Goal: Transaction & Acquisition: Purchase product/service

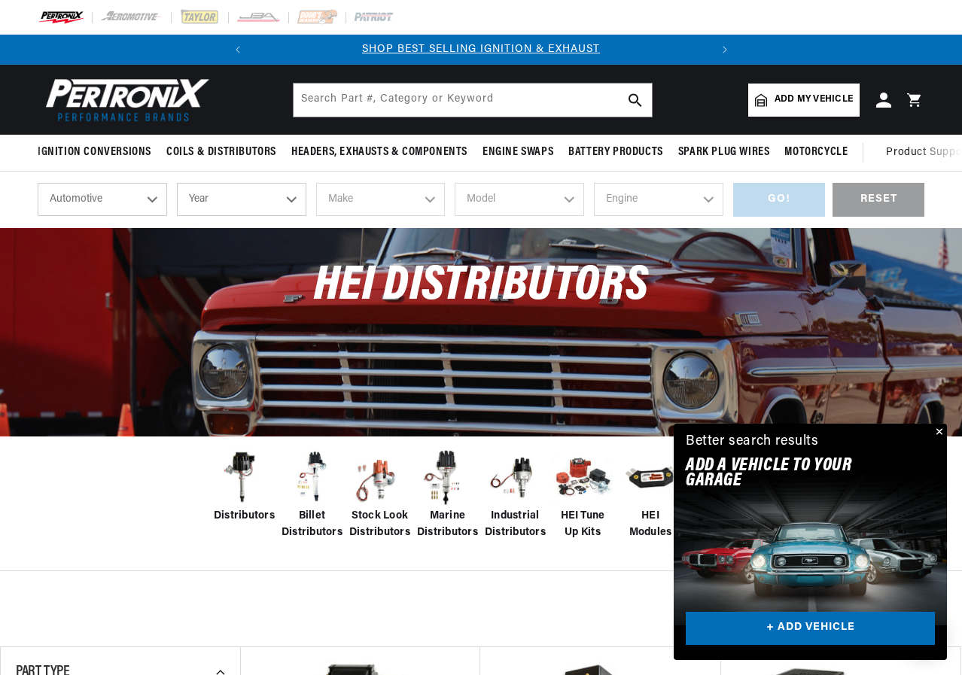
click at [781, 94] on span "Add my vehicle" at bounding box center [814, 100] width 78 height 14
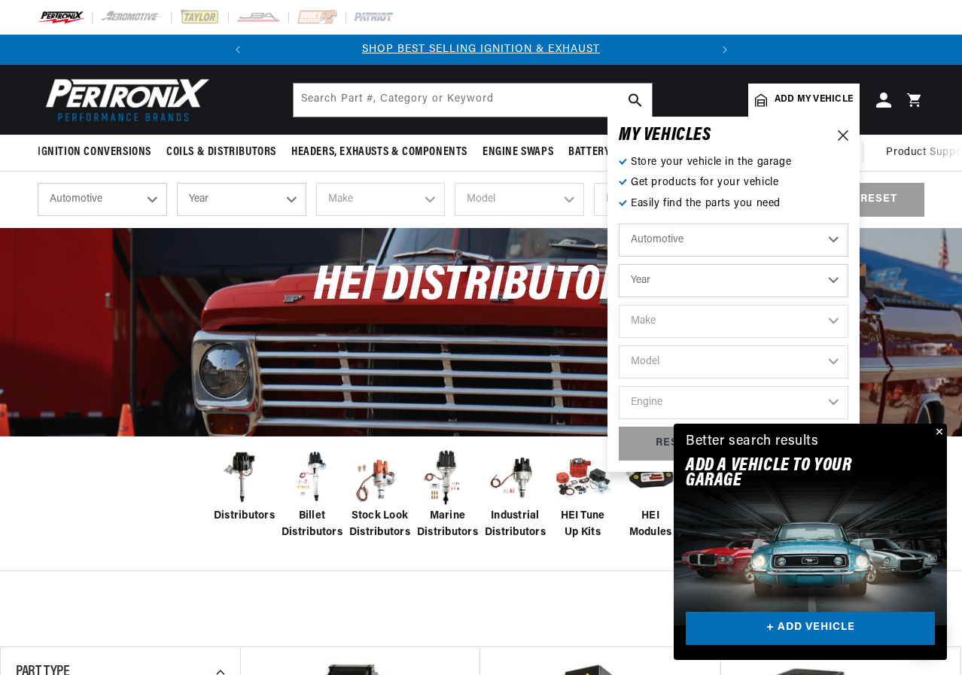
click at [835, 282] on select "Year 2026 2025 2024 2023 2022 2021 2020 2019 2018 2017 2016 2015 2014 2013 2012…" at bounding box center [734, 280] width 230 height 33
select select "1966"
click at [619, 264] on select "Year 2026 2025 2024 2023 2022 2021 2020 2019 2018 2017 2016 2015 2014 2013 2012…" at bounding box center [734, 280] width 230 height 33
select select "1966"
click at [832, 316] on select "Make Alfa Romeo American Motors Aston Martin Austin Austin Healey Avanti Bentle…" at bounding box center [734, 321] width 230 height 33
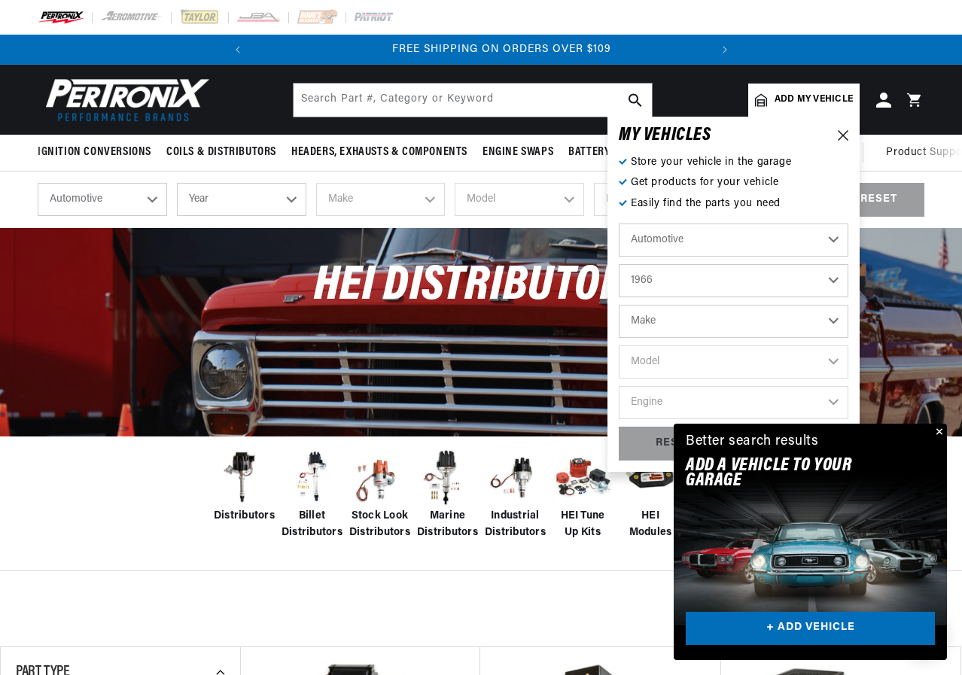
scroll to position [0, 456]
select select "Chevrolet"
click at [619, 305] on select "Make Alfa Romeo American Motors Aston Martin Austin Austin Healey Avanti Bentle…" at bounding box center [734, 321] width 230 height 33
select select "Chevrolet"
click at [838, 365] on select "Model Bel Air Biscayne C10 Pickup C20 Pickup C30 Pickup C50 C60 Caprice Chevell…" at bounding box center [734, 362] width 230 height 33
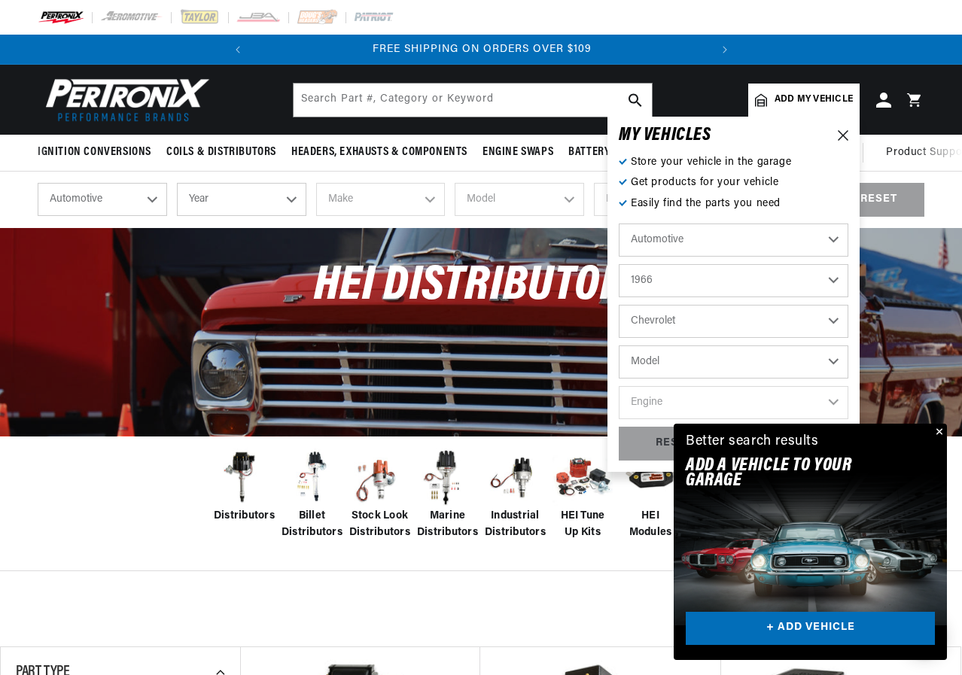
select select "C10-Pickup"
click at [619, 346] on select "Model Bel Air Biscayne C10 Pickup C20 Pickup C30 Pickup C50 C60 Caprice Chevell…" at bounding box center [734, 362] width 230 height 33
select select "C10-Pickup"
click at [834, 403] on select "Engine 230cid / 3.8L 250cid / 4.1L 283cid / 4.6L 292cid / 4.8L 327cid / 5.3L 32…" at bounding box center [734, 402] width 230 height 33
select select "283cid-4.6L"
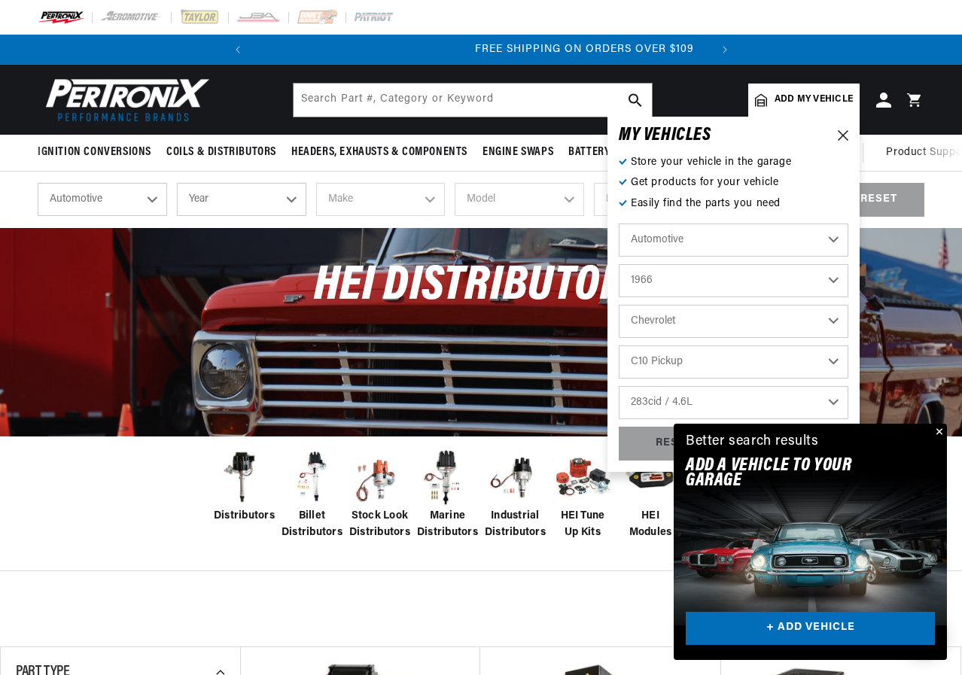
click at [619, 386] on select "Engine 230cid / 3.8L 250cid / 4.1L 283cid / 4.6L 292cid / 4.8L 327cid / 5.3L 32…" at bounding box center [734, 402] width 230 height 33
select select "283cid-4.6L"
click at [571, 613] on div "Filters 11 results Show Universal Parts Sort by Best Match Featured Name, A-Z N…" at bounding box center [481, 613] width 962 height 38
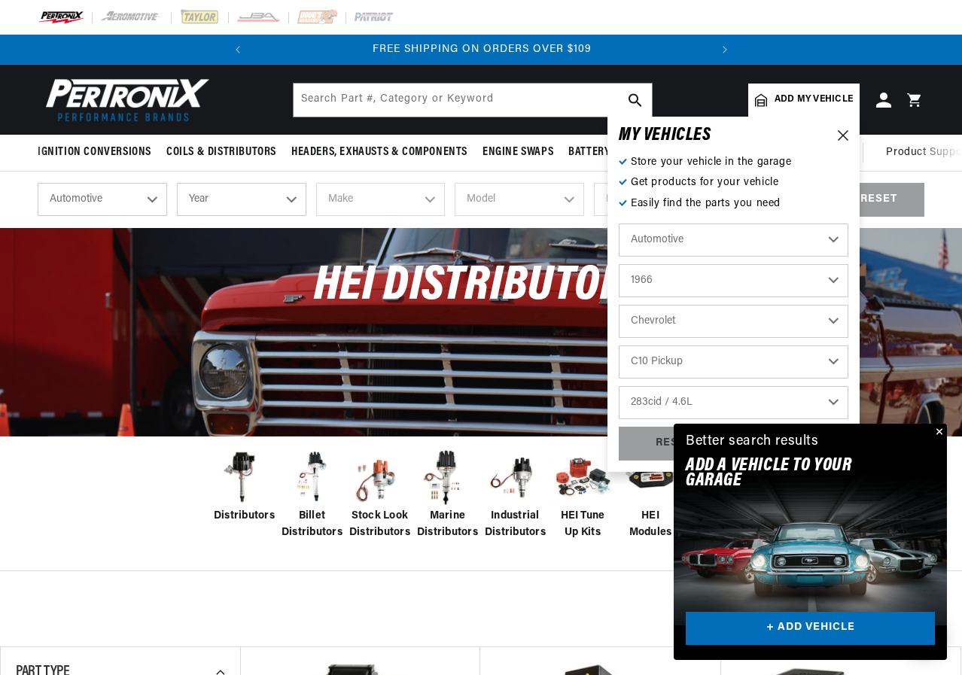
click at [939, 425] on button "Close" at bounding box center [938, 433] width 18 height 18
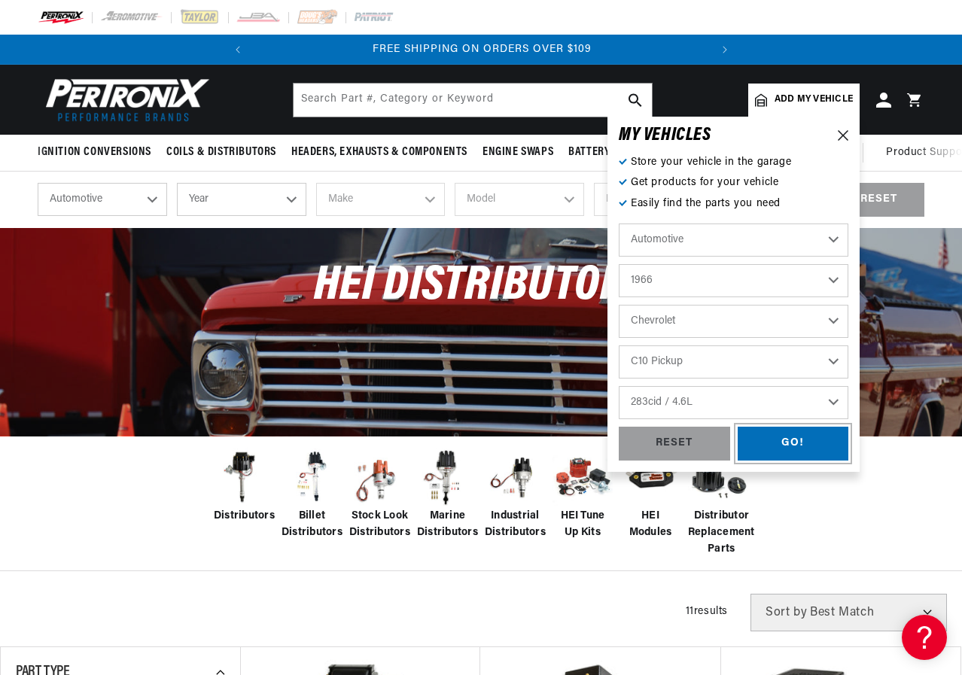
click at [796, 431] on div "GO!" at bounding box center [793, 444] width 111 height 34
select select "1966"
select select "Chevrolet"
select select "C10-Pickup"
select select "283cid-4.6L"
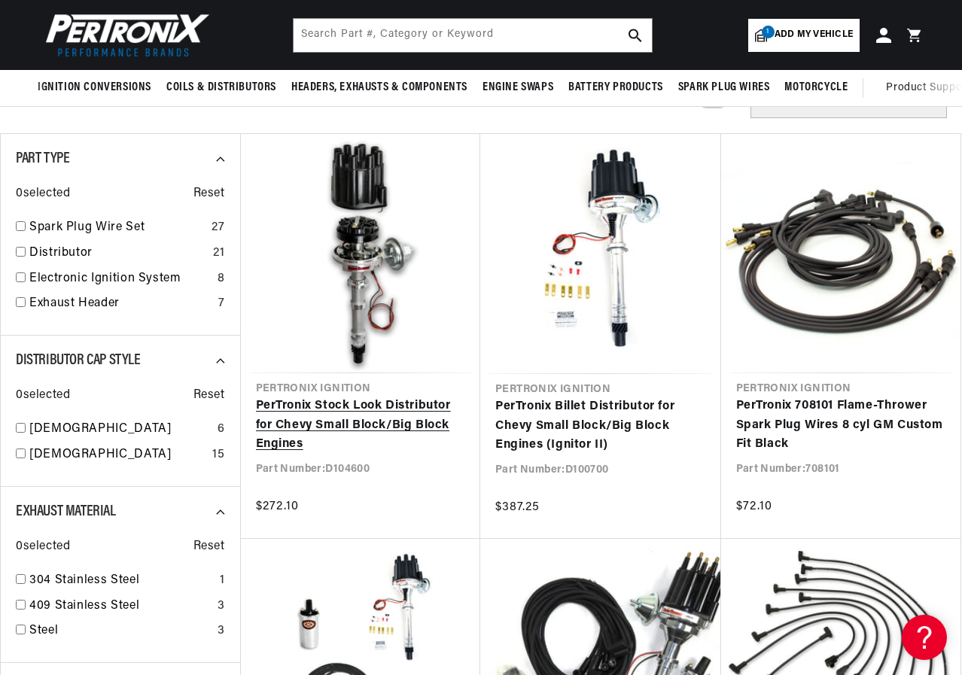
click at [366, 422] on link "PerTronix Stock Look Distributor for Chevy Small Block/Big Block Engines" at bounding box center [361, 426] width 210 height 58
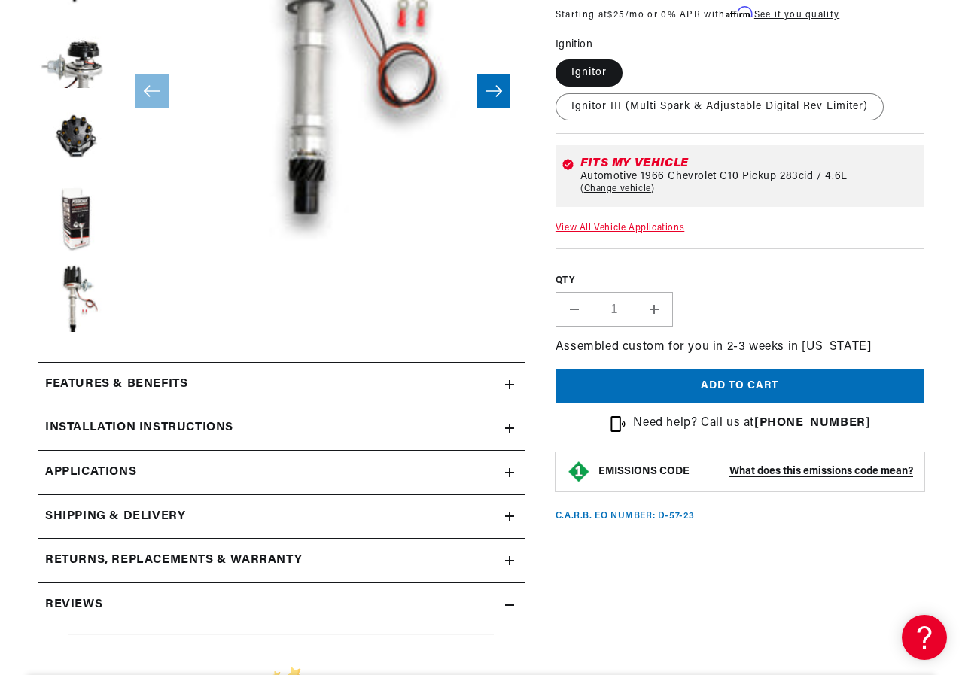
click at [507, 376] on summary "Features & Benefits" at bounding box center [282, 385] width 488 height 44
